Goal: Task Accomplishment & Management: Use online tool/utility

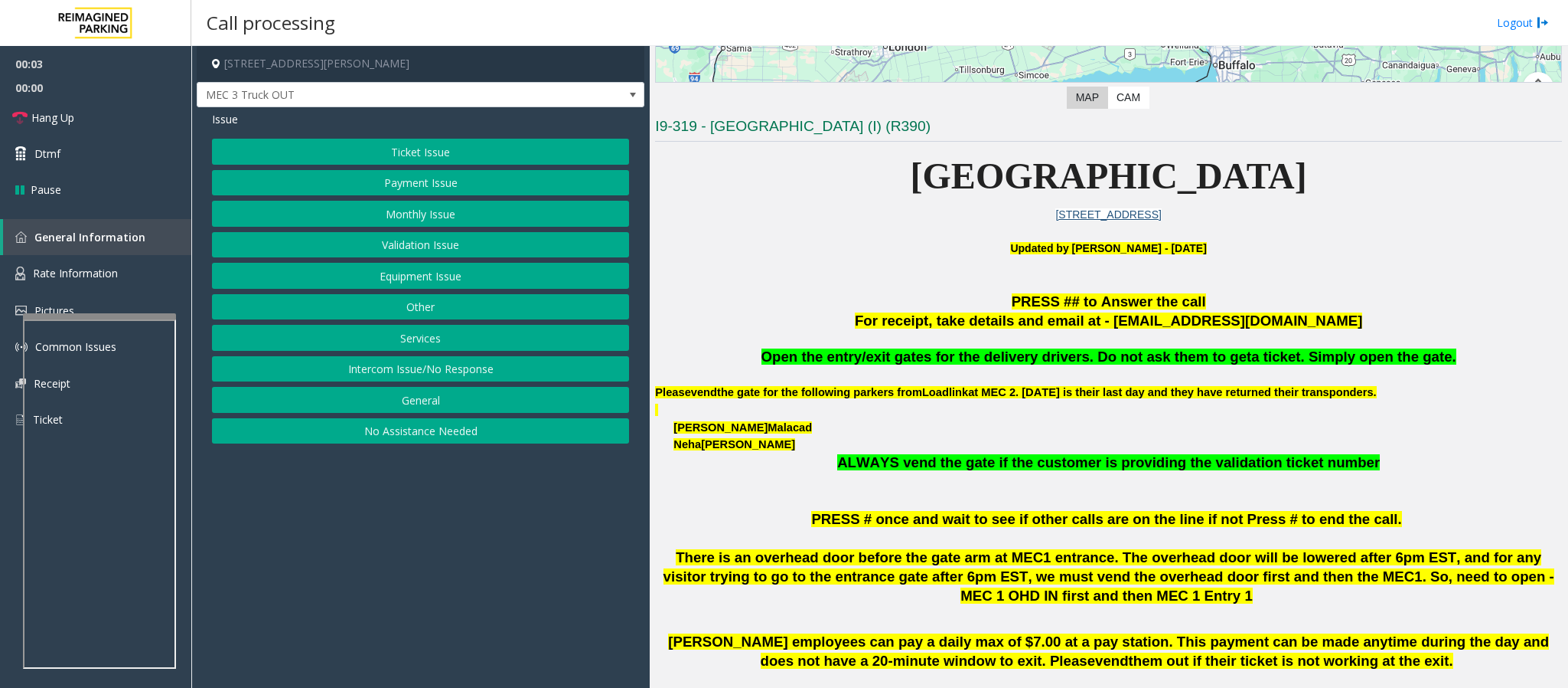
scroll to position [574, 0]
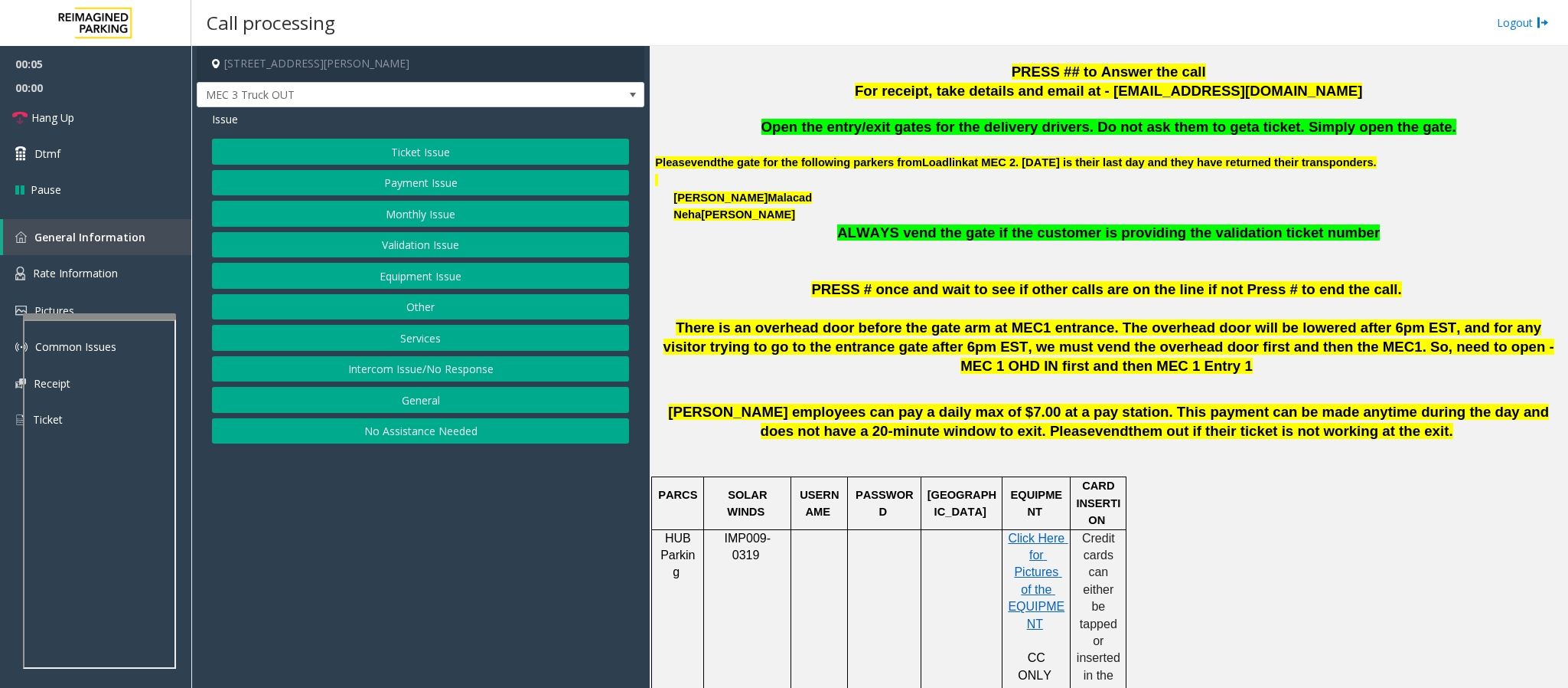
click at [427, 373] on button "Intercom Issue/No Response" at bounding box center [421, 369] width 417 height 26
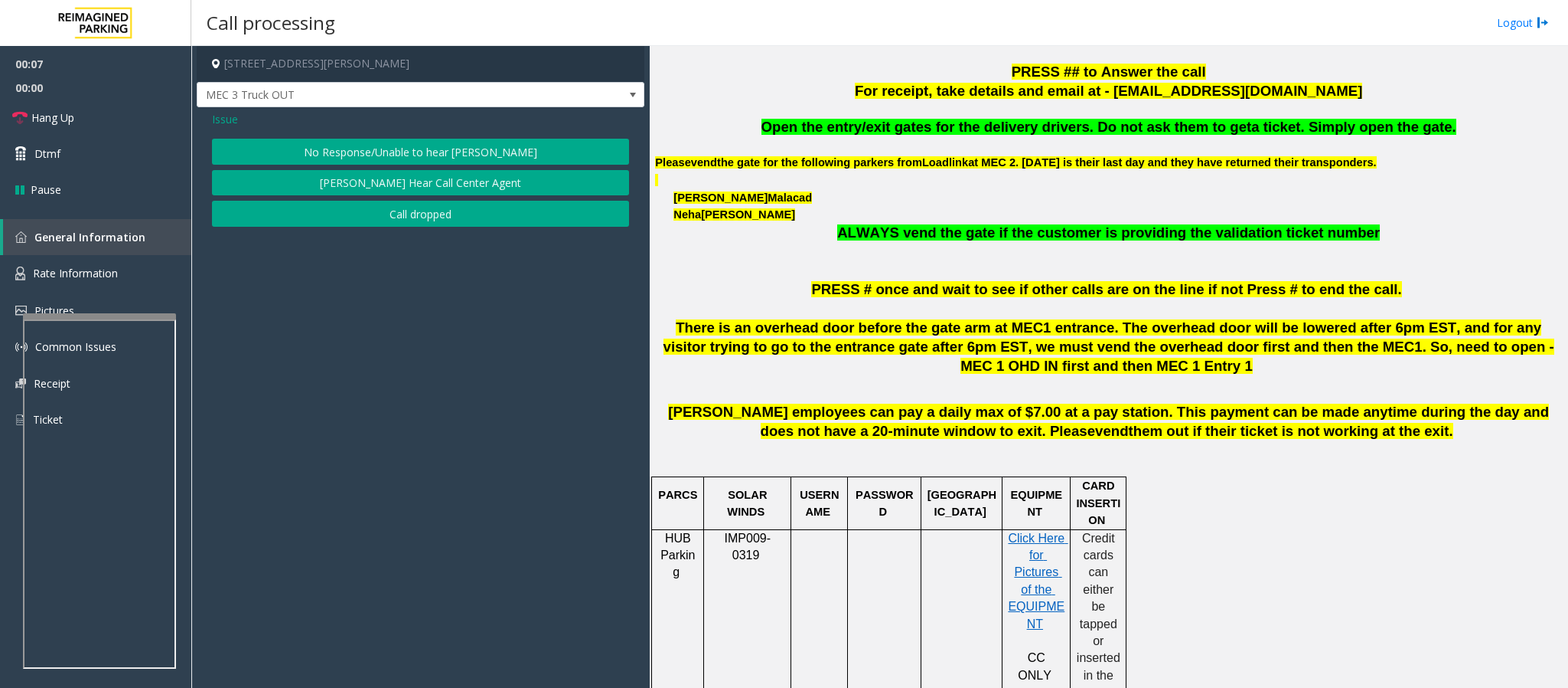
click at [399, 148] on button "No Response/Unable to hear [PERSON_NAME]" at bounding box center [421, 151] width 417 height 26
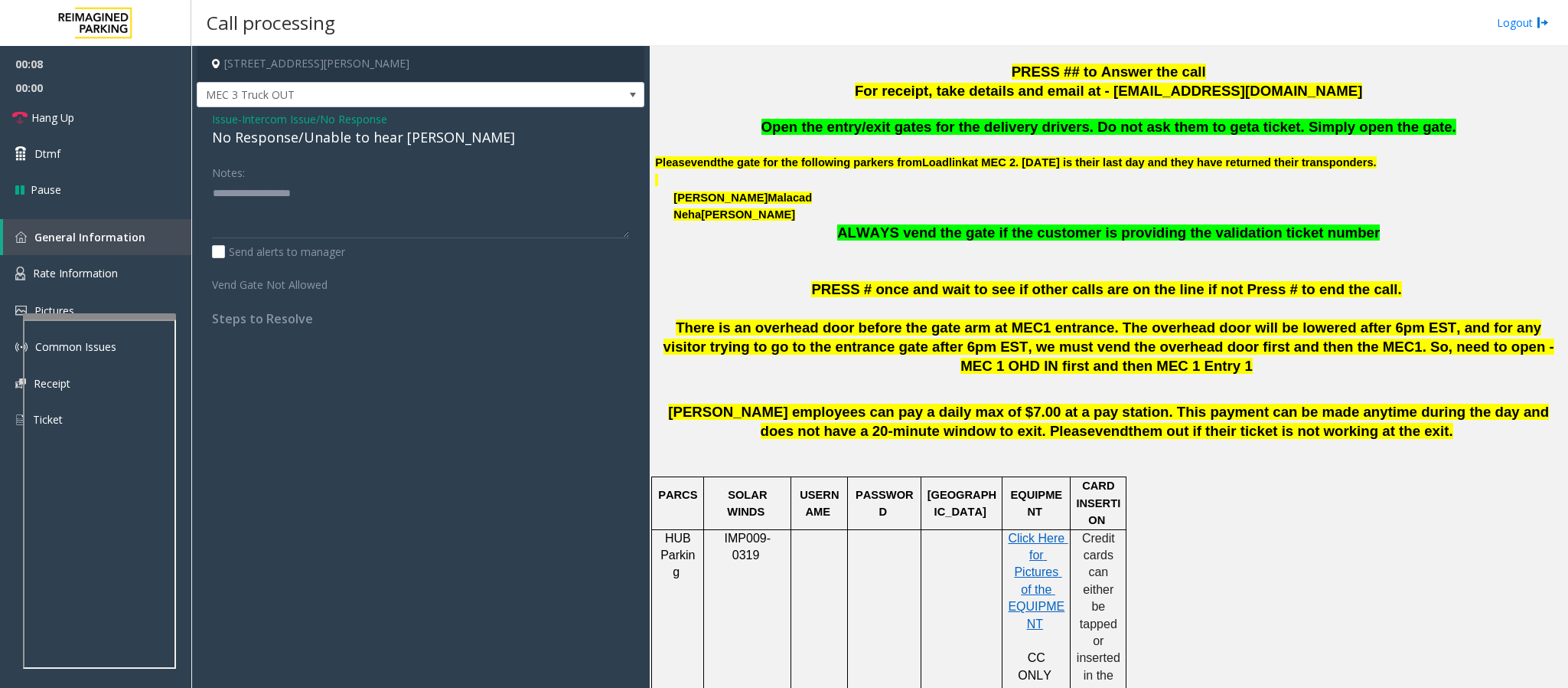
click at [393, 143] on div "No Response/Unable to hear [PERSON_NAME]" at bounding box center [421, 137] width 417 height 21
type textarea "**********"
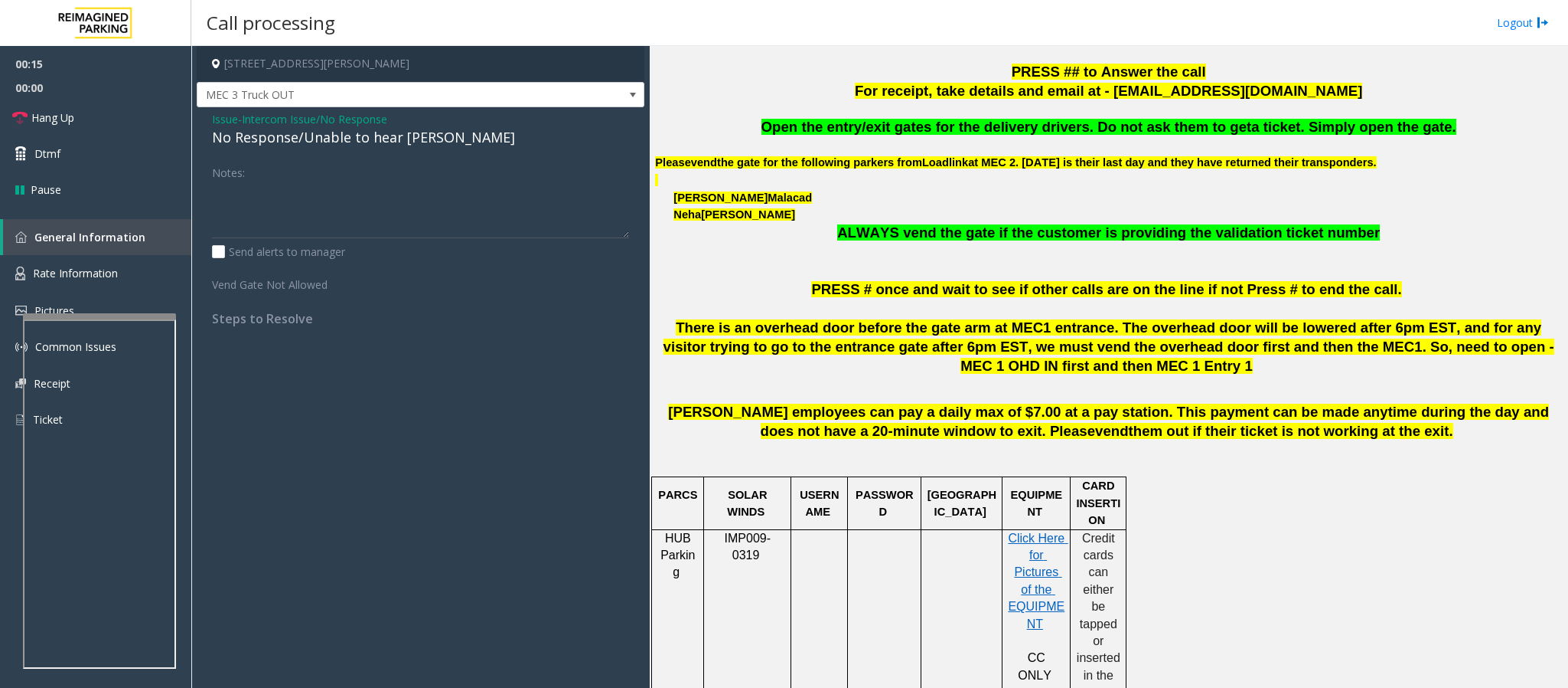
click at [224, 118] on span "Issue" at bounding box center [224, 118] width 26 height 16
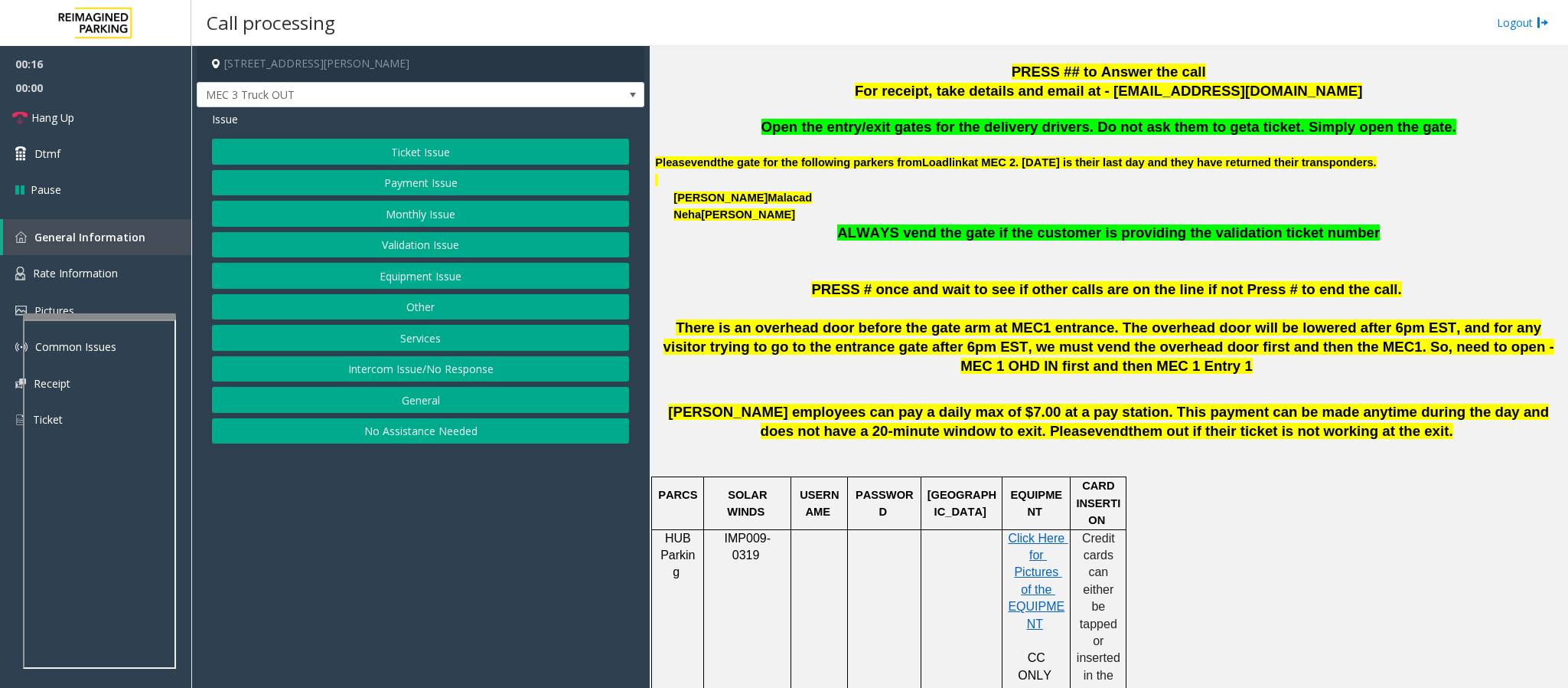
click at [462, 278] on button "Equipment Issue" at bounding box center [421, 275] width 417 height 26
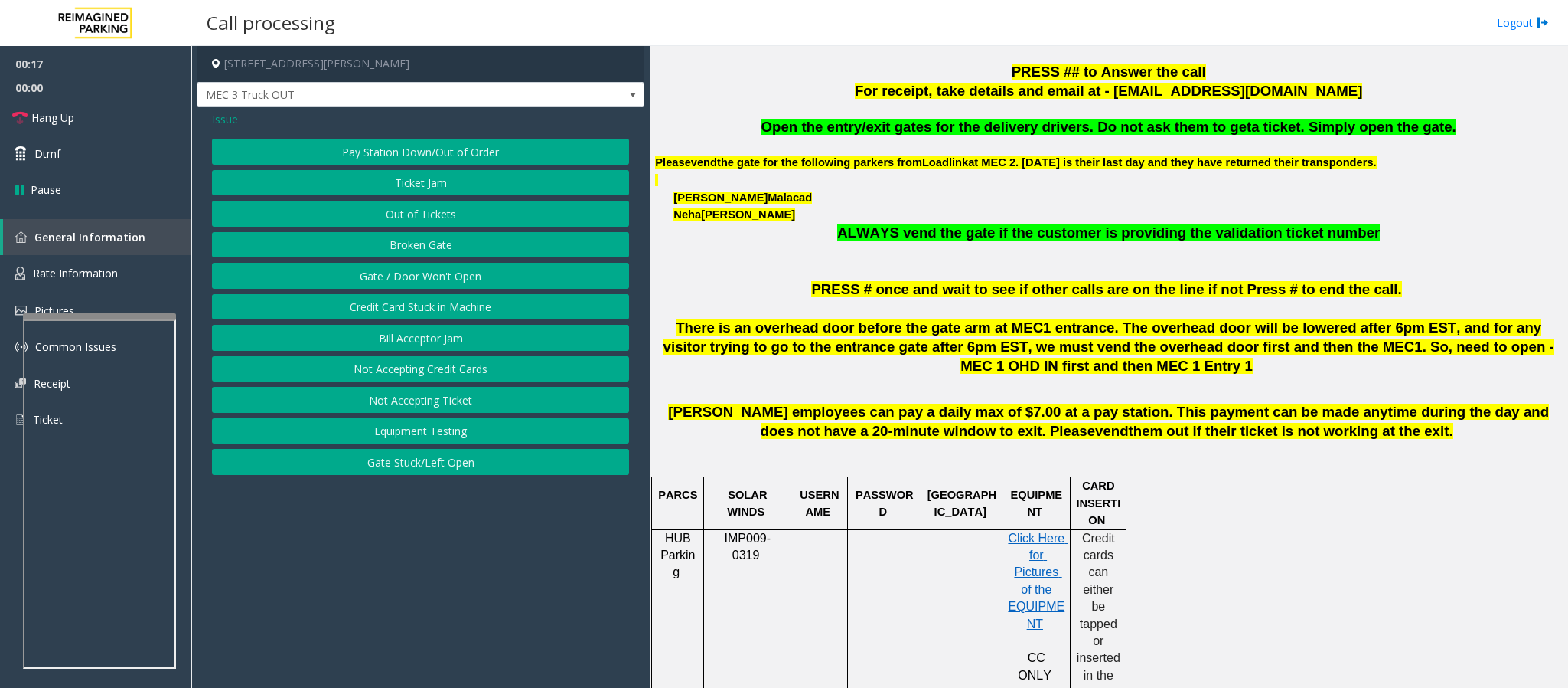
click at [460, 278] on button "Gate / Door Won't Open" at bounding box center [421, 275] width 417 height 26
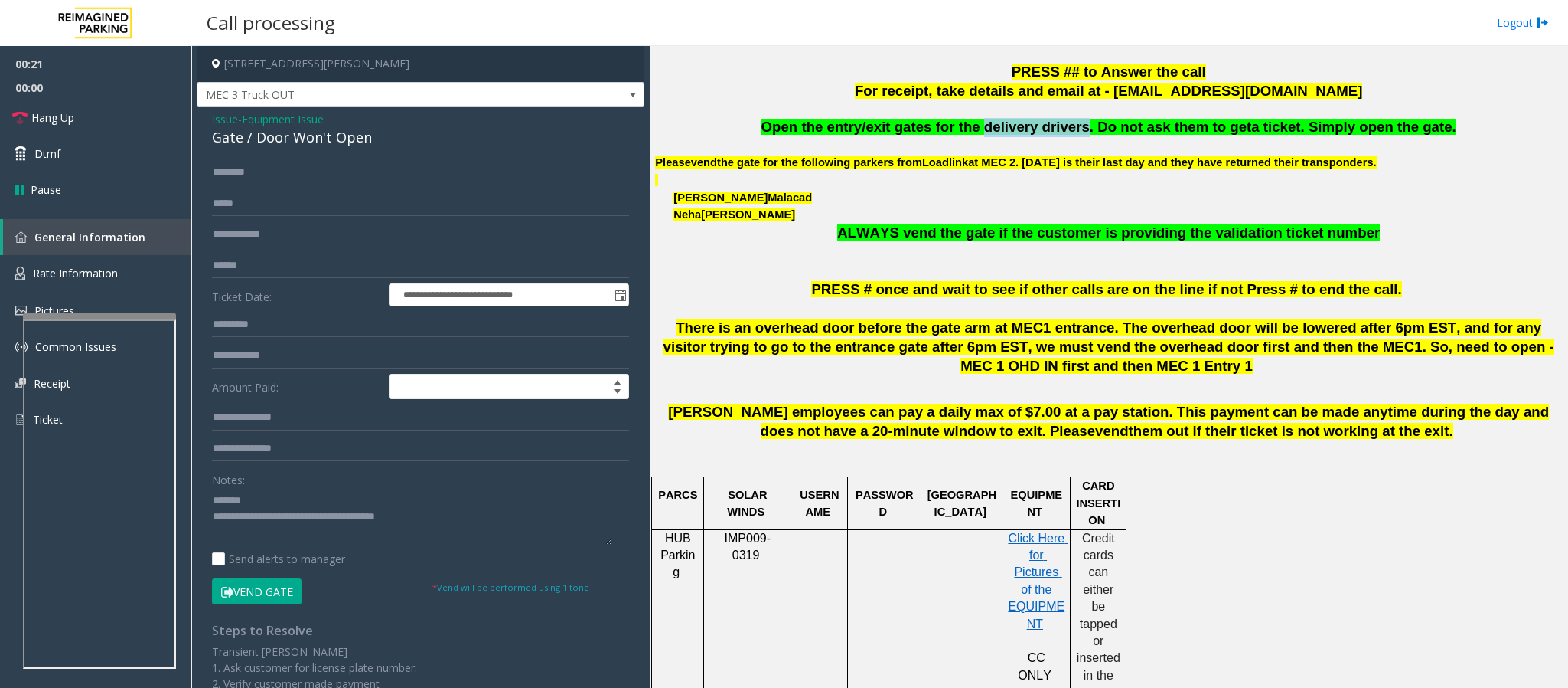
drag, startPoint x: 990, startPoint y: 126, endPoint x: 1082, endPoint y: 130, distance: 92.1
click at [1082, 130] on span "Open the entry/exit gates for the delivery drivers. Do not ask them to get" at bounding box center [1007, 126] width 491 height 16
click at [310, 179] on input "text" at bounding box center [421, 171] width 417 height 26
drag, startPoint x: 443, startPoint y: 515, endPoint x: 275, endPoint y: 513, distance: 168.0
click at [275, 513] on textarea at bounding box center [412, 516] width 400 height 57
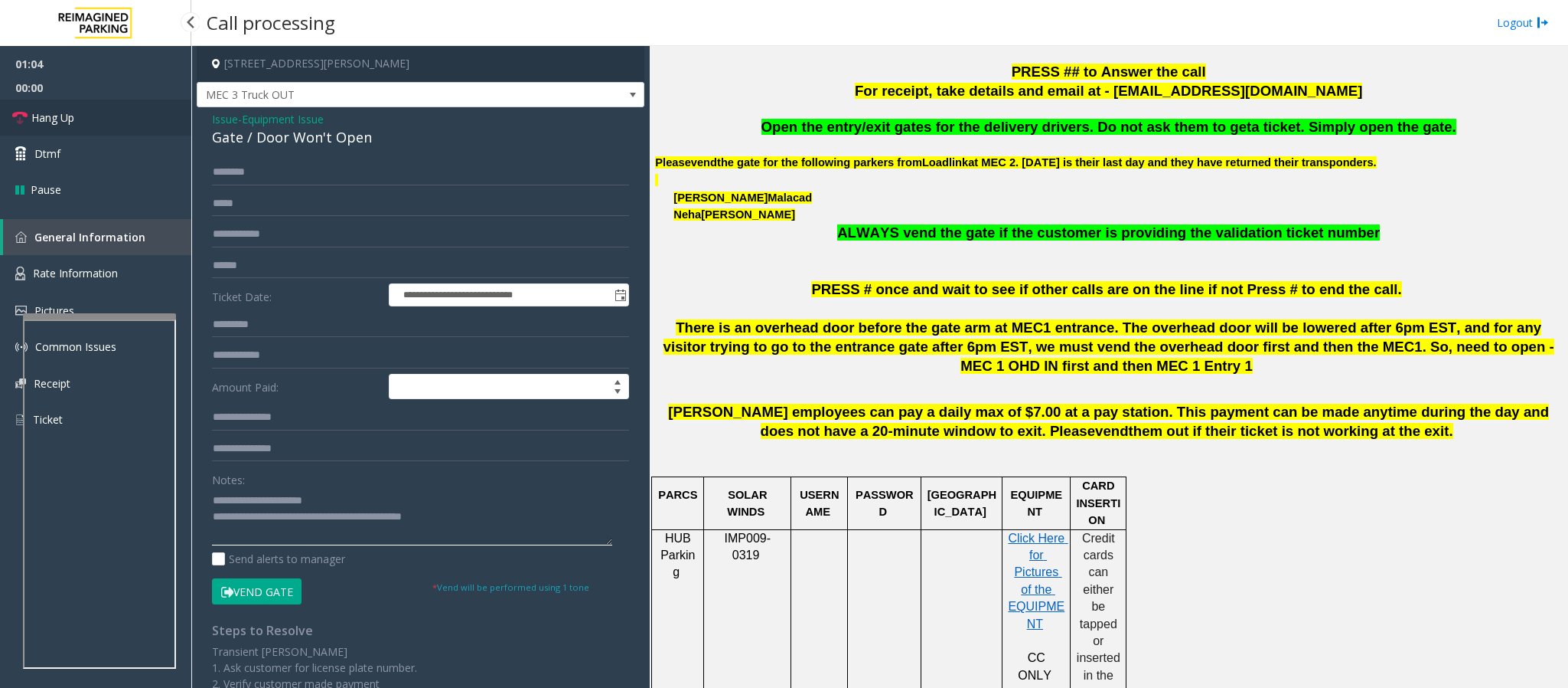
type textarea "**********"
click at [58, 117] on span "Hang Up" at bounding box center [53, 117] width 43 height 16
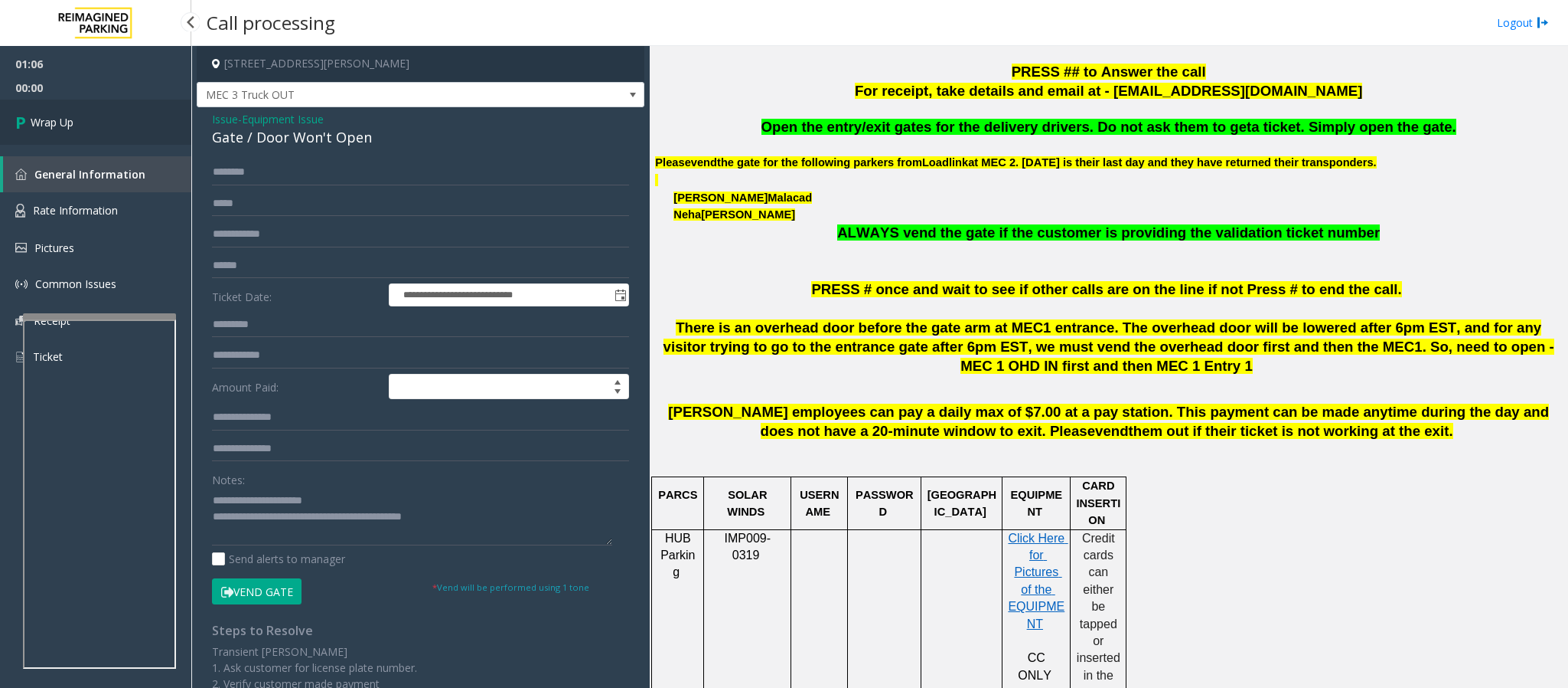
click at [83, 117] on link "Wrap Up" at bounding box center [96, 122] width 191 height 45
